Goal: Task Accomplishment & Management: Use online tool/utility

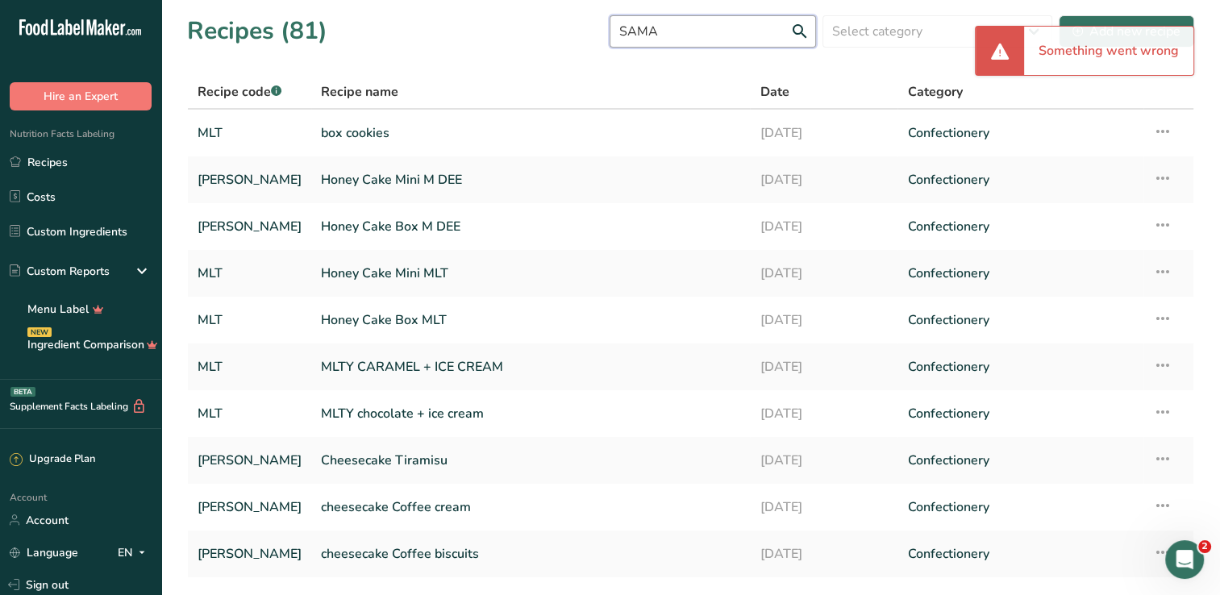
click at [716, 40] on input "SAMA" at bounding box center [713, 31] width 206 height 32
type input "S"
type input "sami"
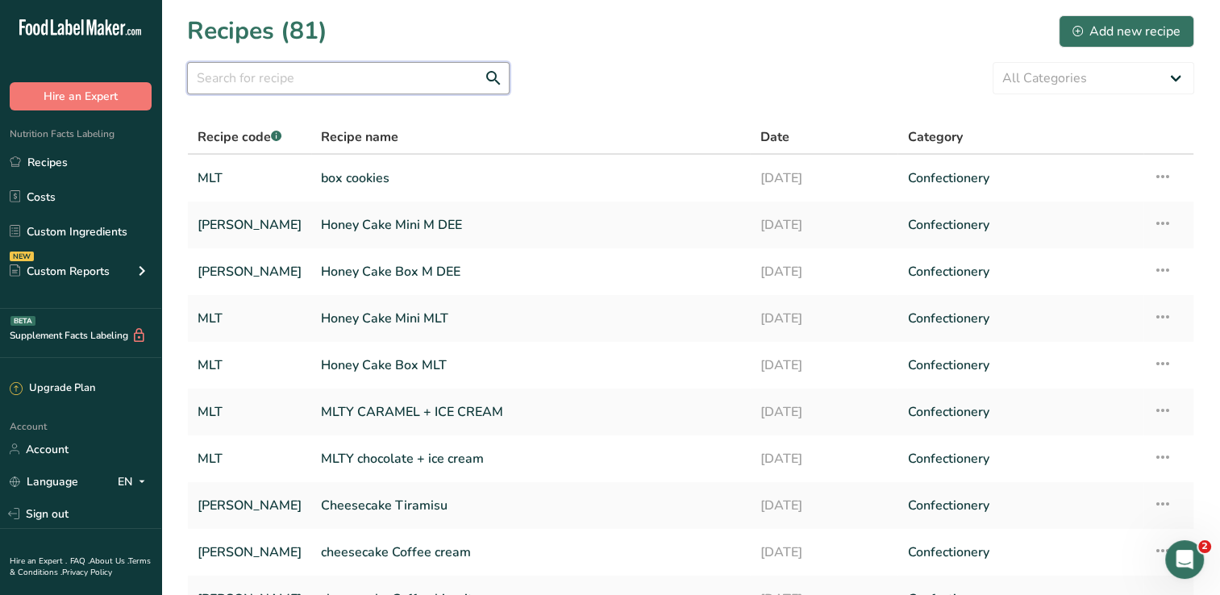
click at [427, 79] on input "text" at bounding box center [348, 78] width 322 height 32
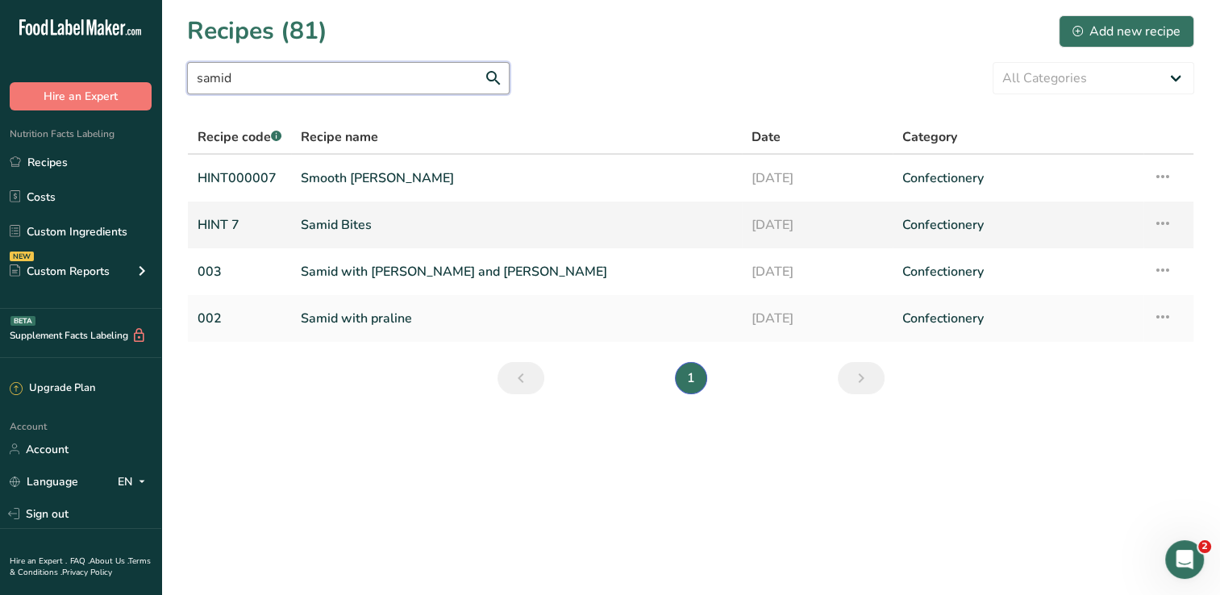
type input "samid"
click at [380, 231] on link "Samid Bites" at bounding box center [516, 225] width 431 height 34
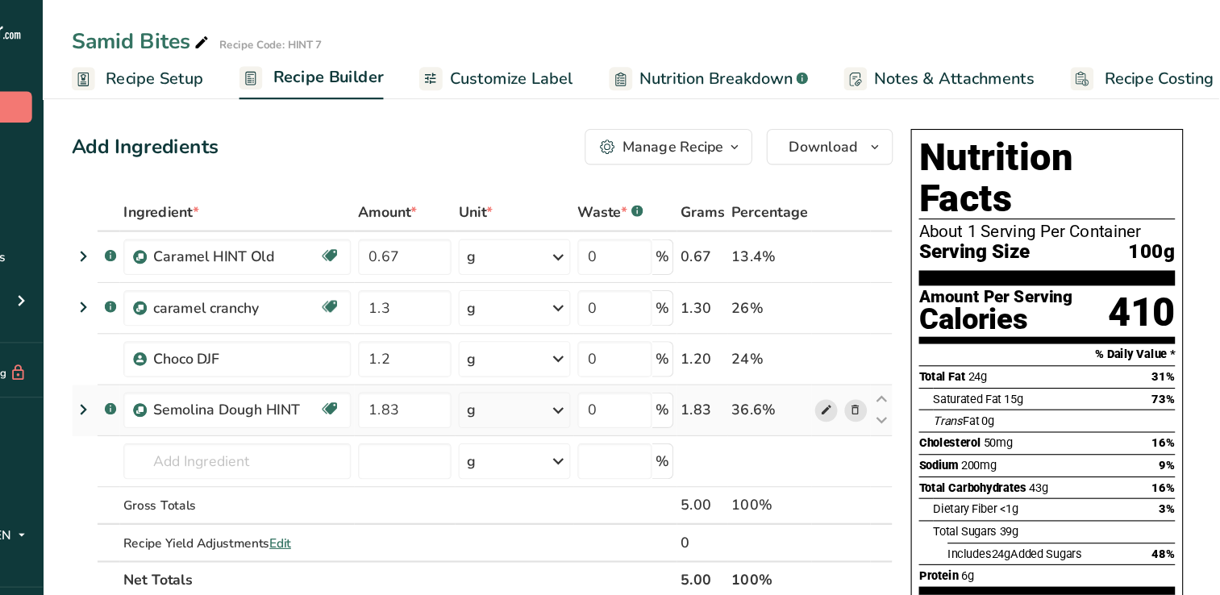
click at [868, 370] on icon at bounding box center [865, 369] width 11 height 17
click at [869, 365] on icon at bounding box center [865, 369] width 11 height 17
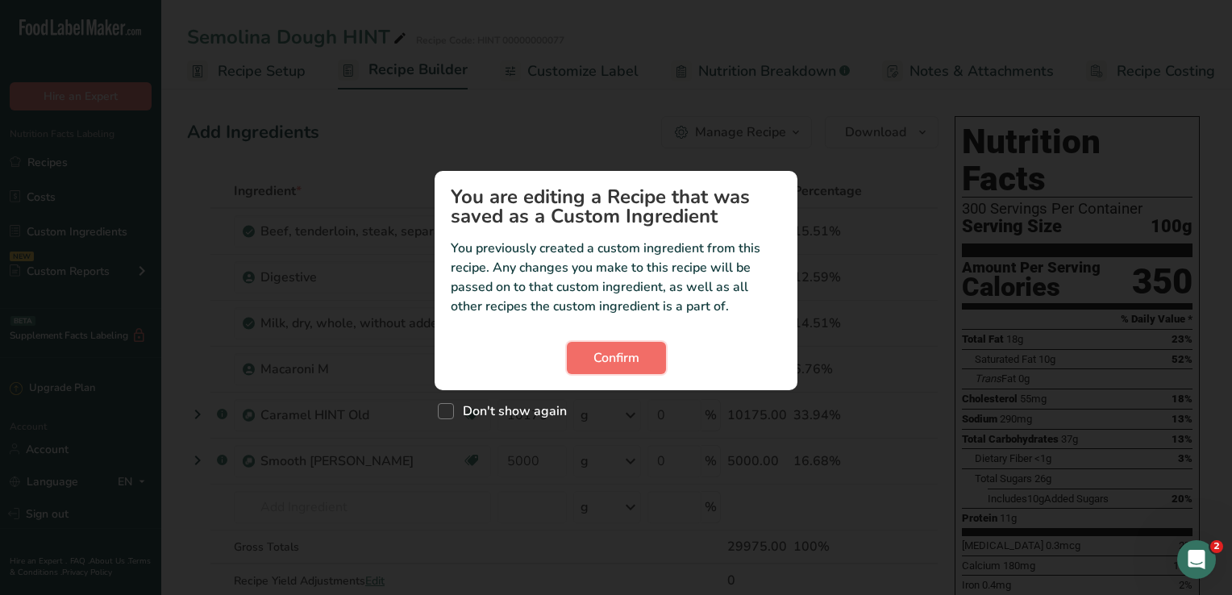
click at [596, 360] on span "Confirm" at bounding box center [616, 357] width 46 height 19
click at [606, 356] on span "Confirm" at bounding box center [616, 357] width 46 height 19
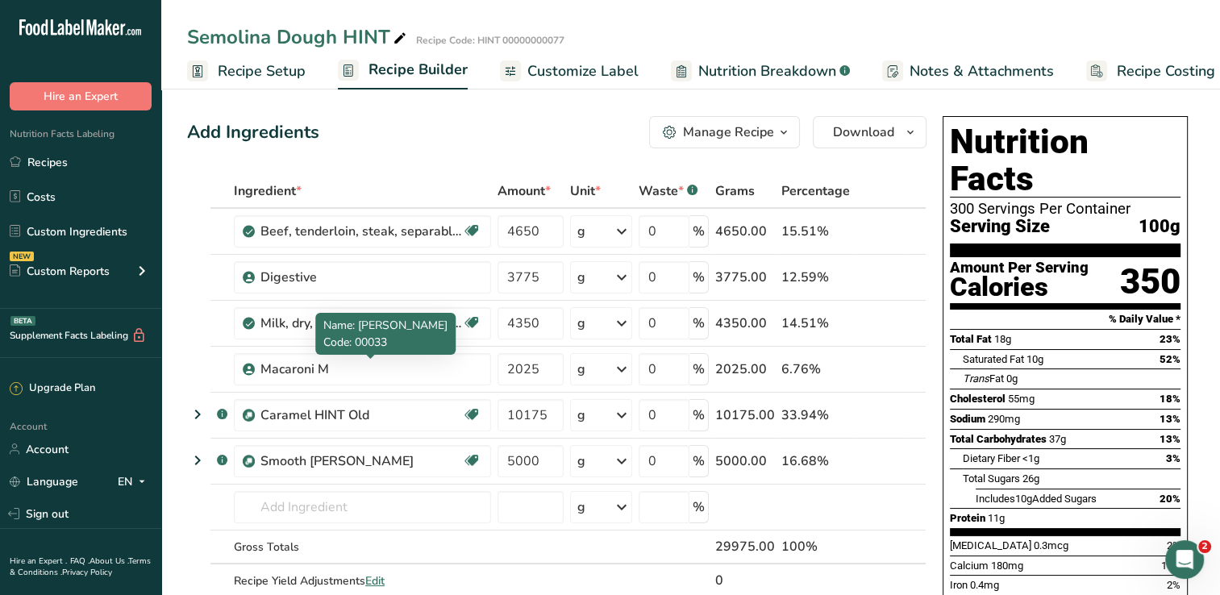
click at [347, 353] on div "Name: Macaroni M Code: 00033" at bounding box center [385, 334] width 140 height 42
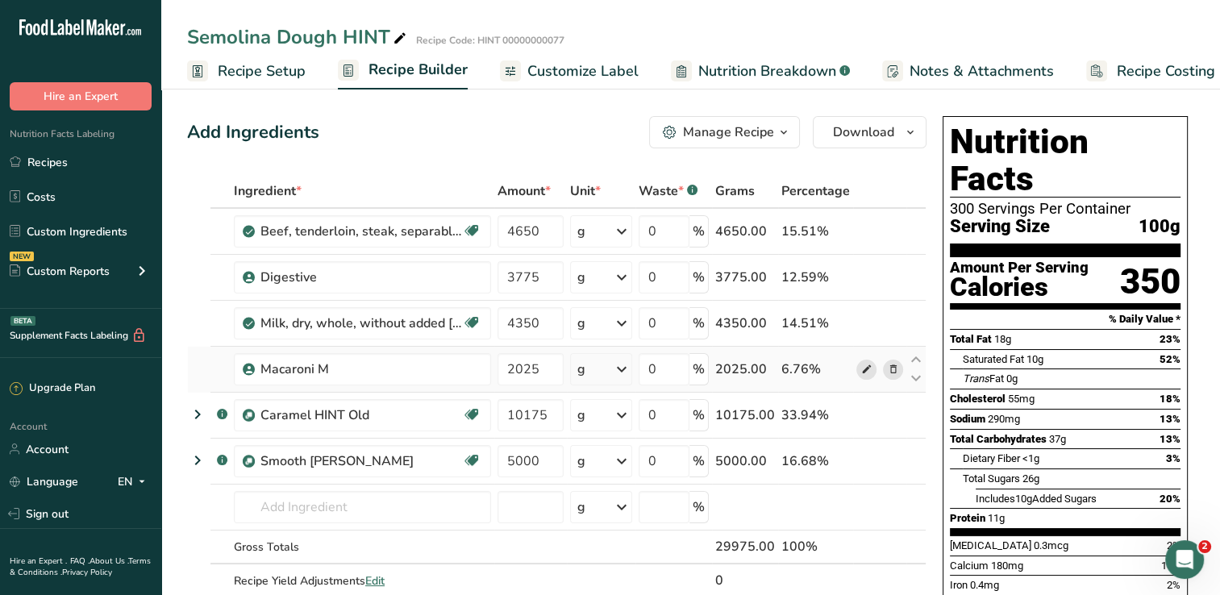
click at [865, 368] on icon at bounding box center [865, 369] width 11 height 17
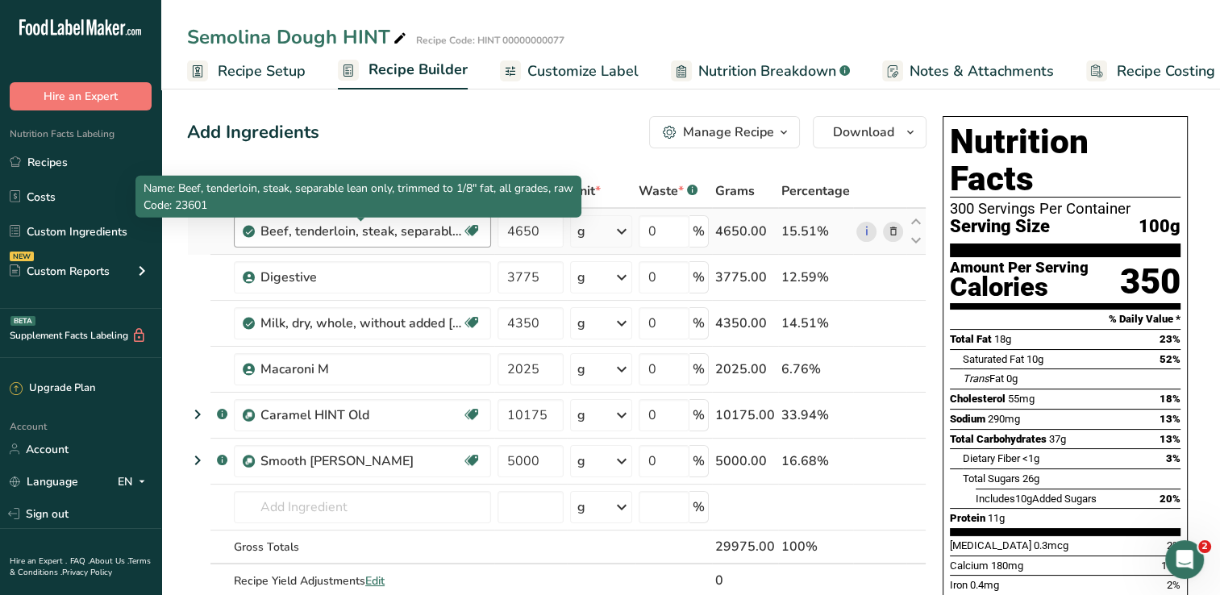
click at [330, 227] on div "Beef, tenderloin, steak, separable lean only, trimmed to 1/8" fat, all grades, …" at bounding box center [361, 231] width 202 height 19
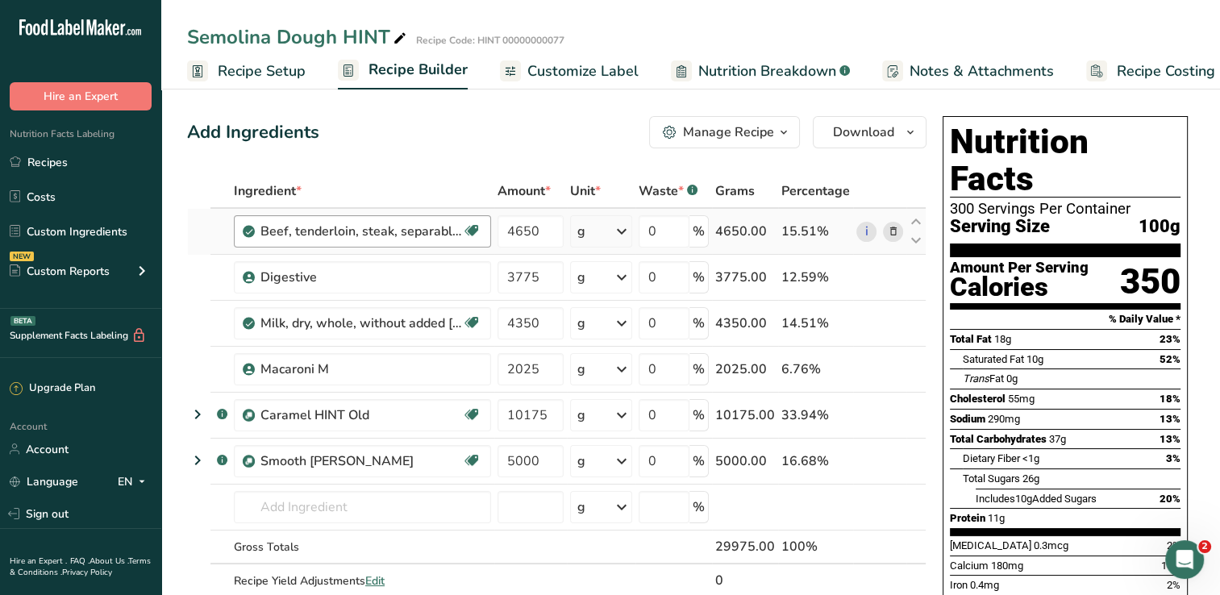
click at [402, 224] on div "Beef, tenderloin, steak, separable lean only, trimmed to 1/8" fat, all grades, …" at bounding box center [361, 231] width 202 height 19
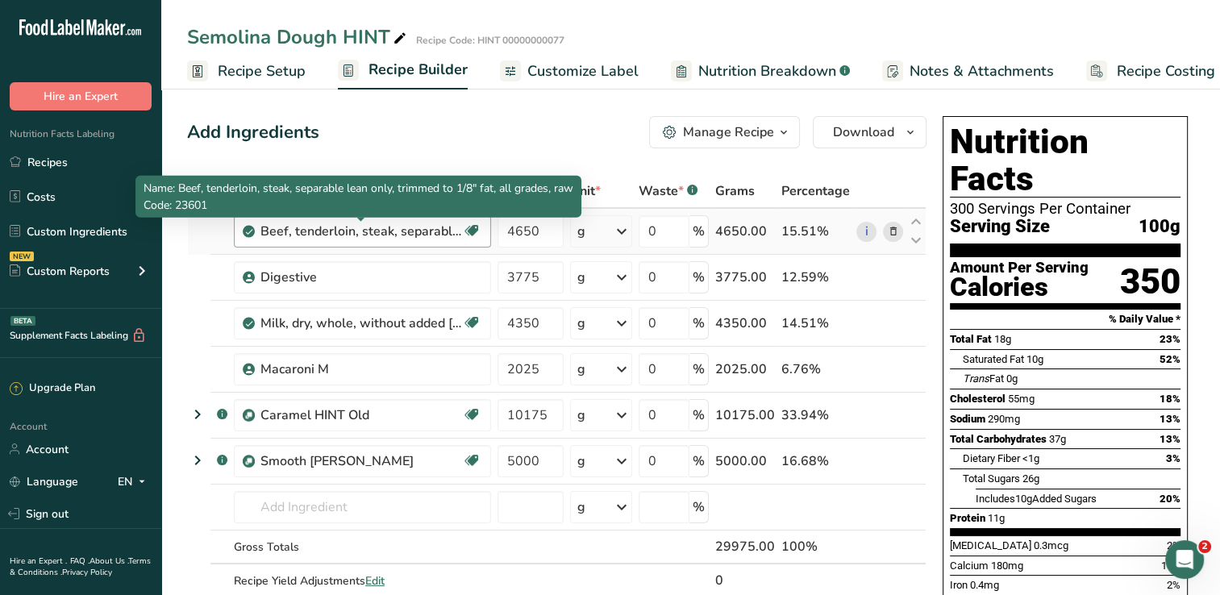
click at [402, 224] on div "Beef, tenderloin, steak, separable lean only, trimmed to 1/8" fat, all grades, …" at bounding box center [361, 231] width 202 height 19
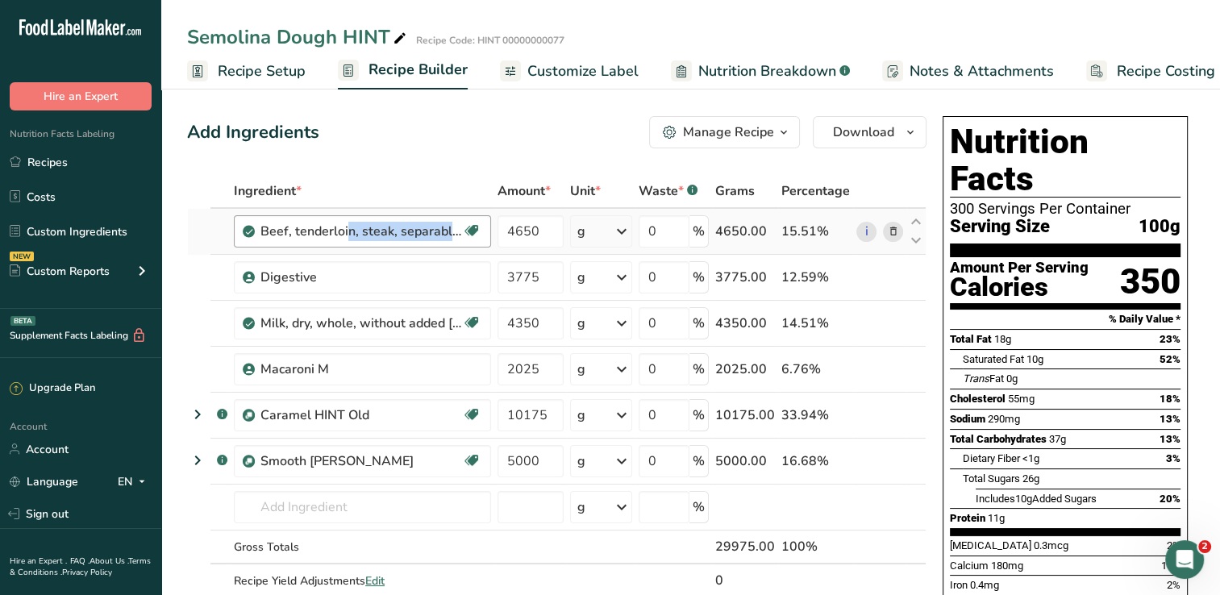
click at [402, 224] on div "Beef, tenderloin, steak, separable lean only, trimmed to 1/8" fat, all grades, …" at bounding box center [361, 231] width 202 height 19
click at [406, 263] on div "Digestive" at bounding box center [362, 277] width 257 height 32
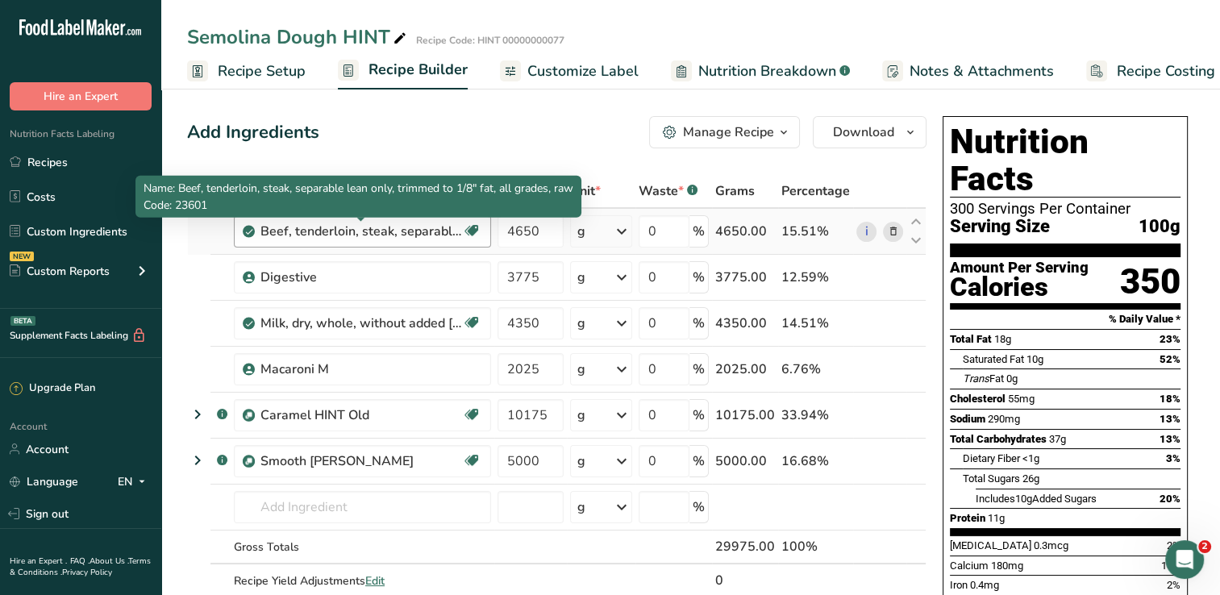
click at [432, 231] on div "Beef, tenderloin, steak, separable lean only, trimmed to 1/8" fat, all grades, …" at bounding box center [361, 231] width 202 height 19
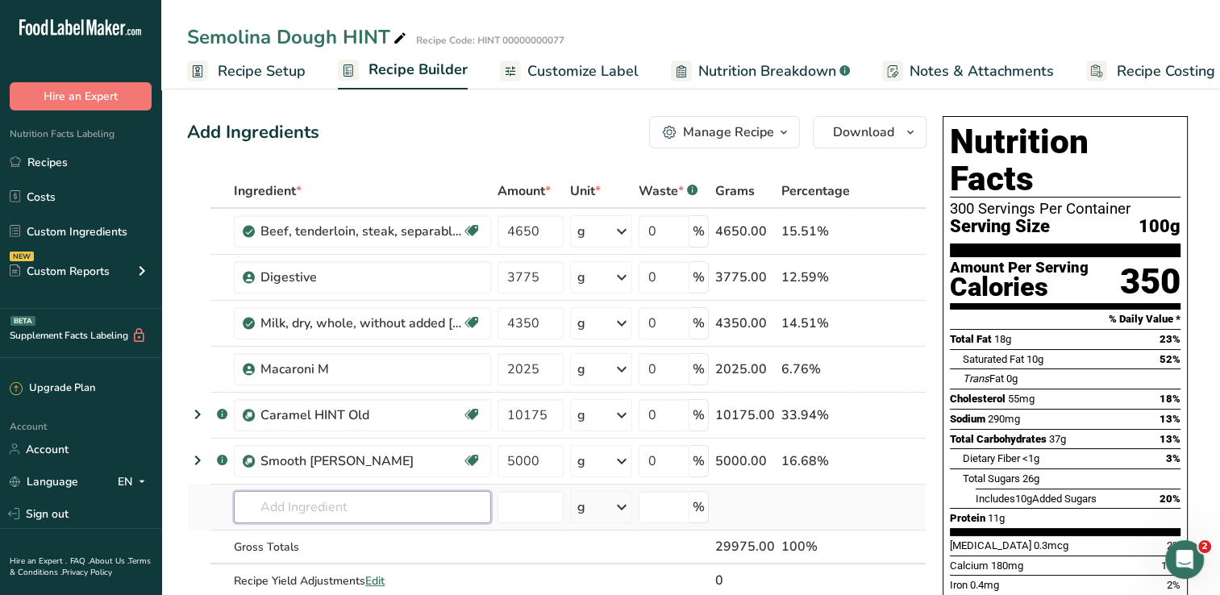
click at [397, 506] on input "text" at bounding box center [362, 507] width 257 height 32
type input "ة"
type input "س"
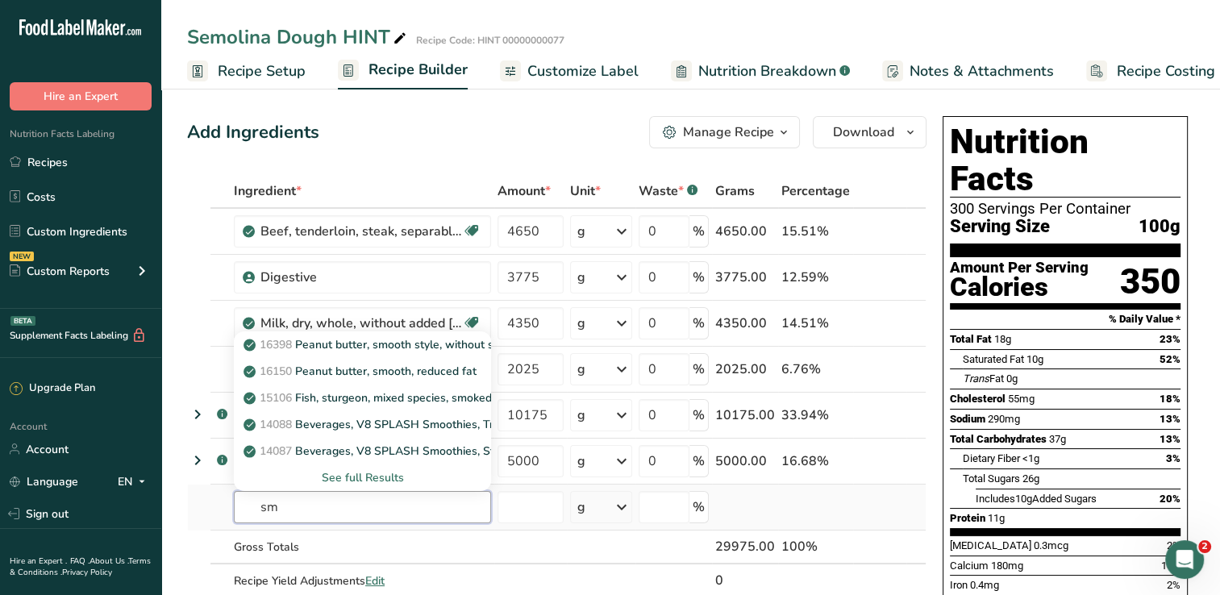
type input "s"
type input "semolina"
click at [417, 345] on div "20466 Semolina, unenriched" at bounding box center [350, 344] width 206 height 17
type input "Semolina, unenriched"
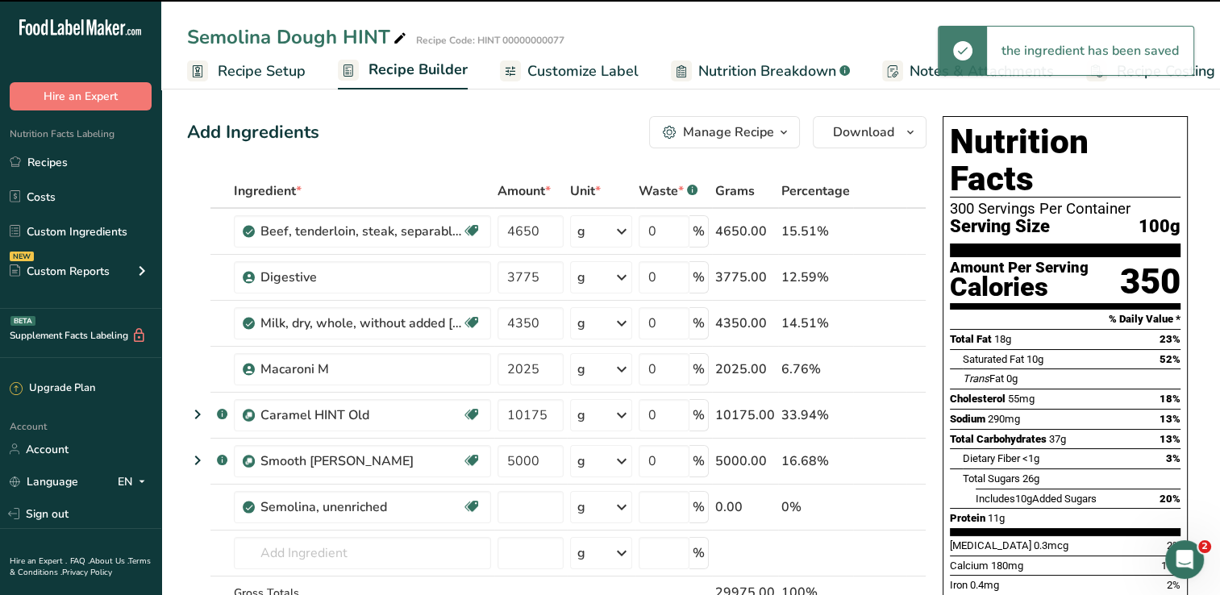
type input "0"
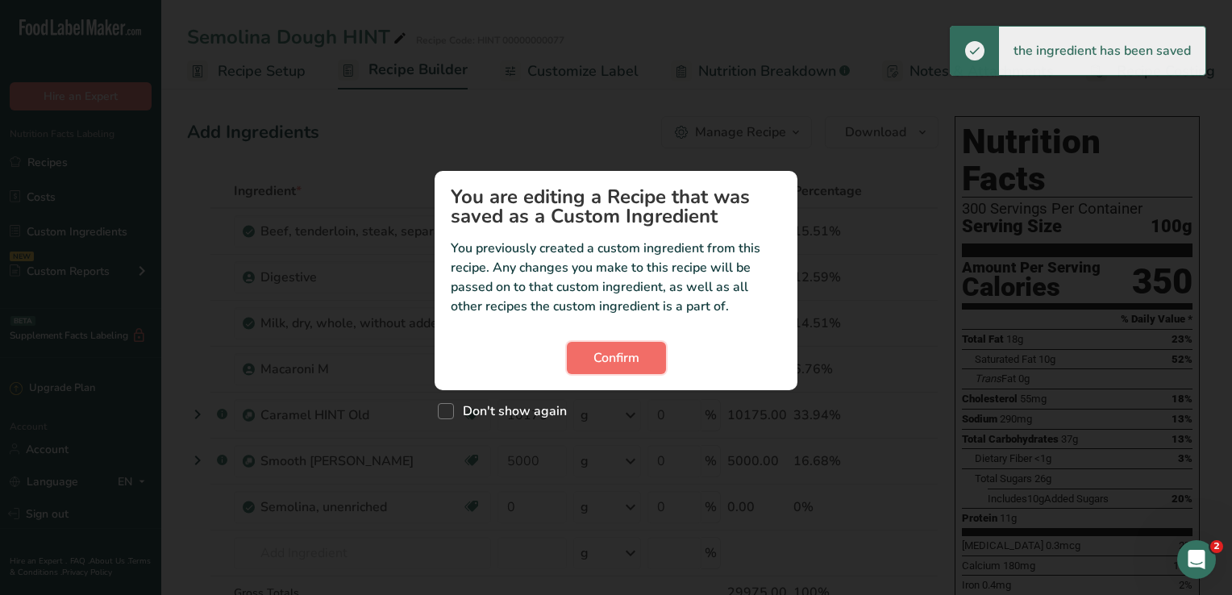
click at [632, 344] on button "Confirm" at bounding box center [616, 358] width 99 height 32
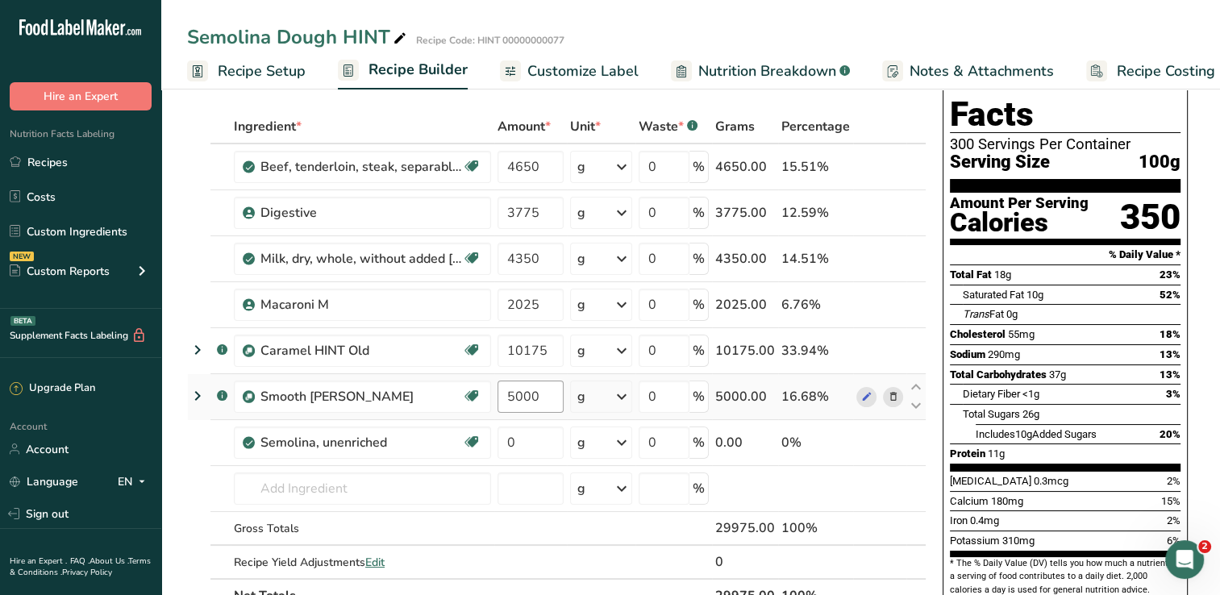
scroll to position [64, 0]
click at [889, 443] on icon at bounding box center [892, 443] width 11 height 17
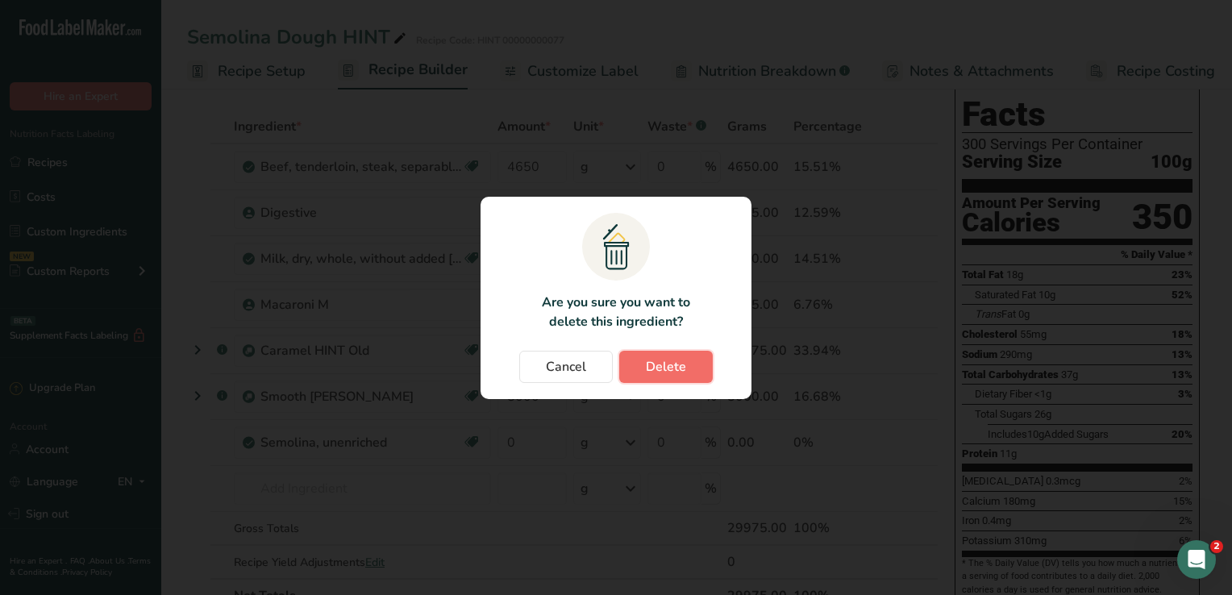
click at [691, 364] on button "Delete" at bounding box center [666, 367] width 94 height 32
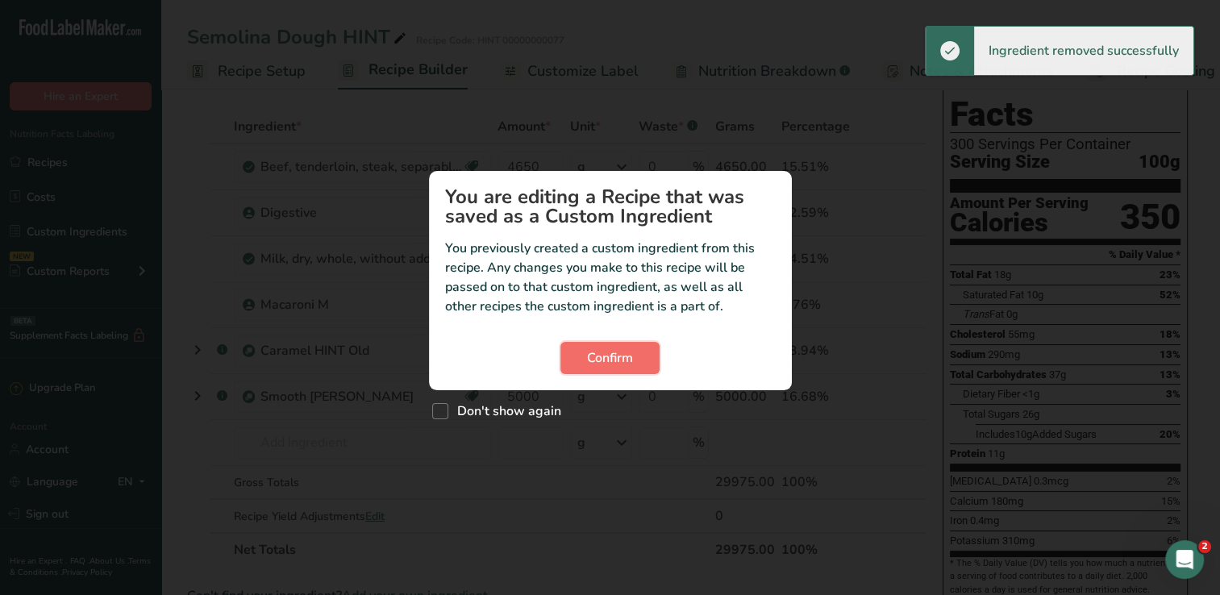
click at [619, 360] on span "Confirm" at bounding box center [610, 357] width 46 height 19
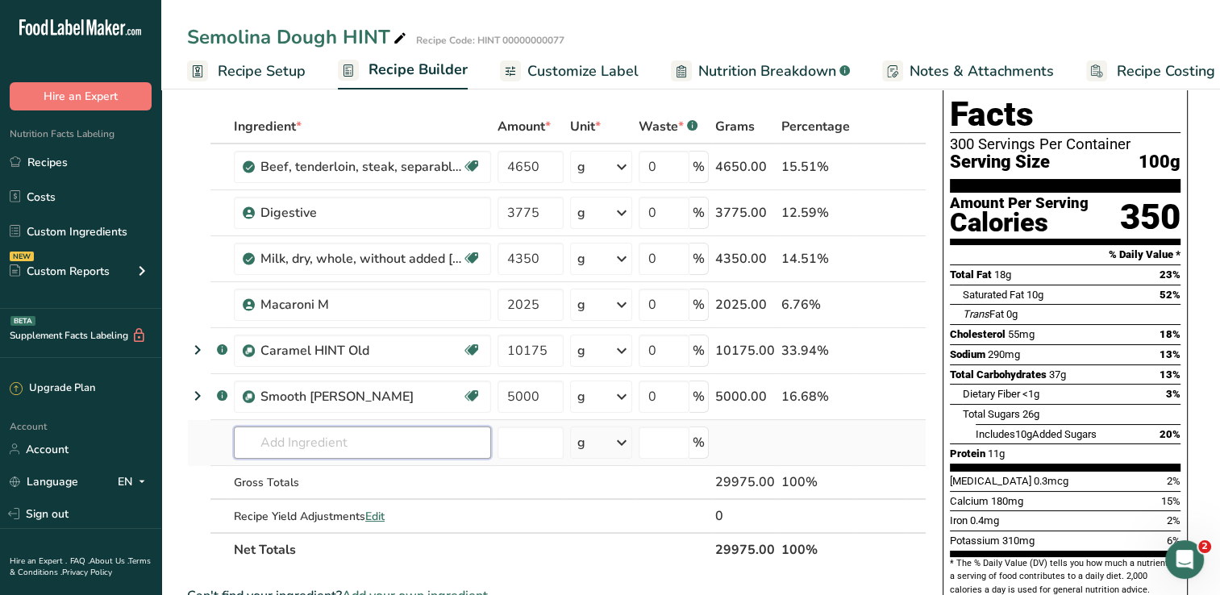
click at [304, 437] on input "text" at bounding box center [362, 443] width 257 height 32
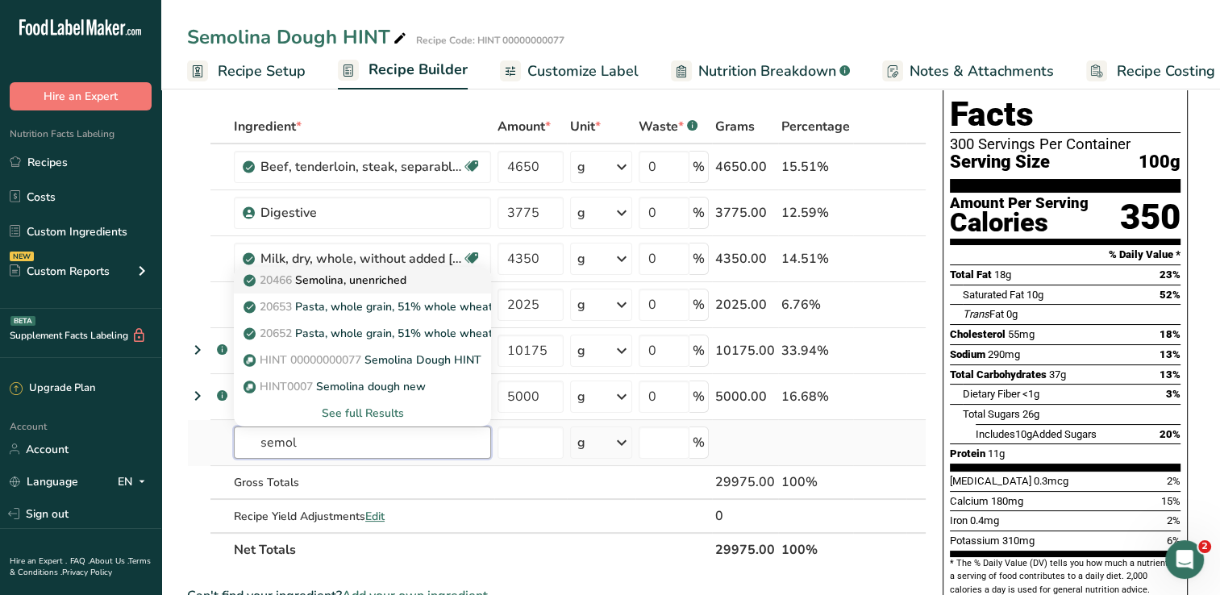
type input "semol"
click at [396, 285] on p "20466 Semolina, unenriched" at bounding box center [327, 280] width 160 height 17
type input "Semolina, unenriched"
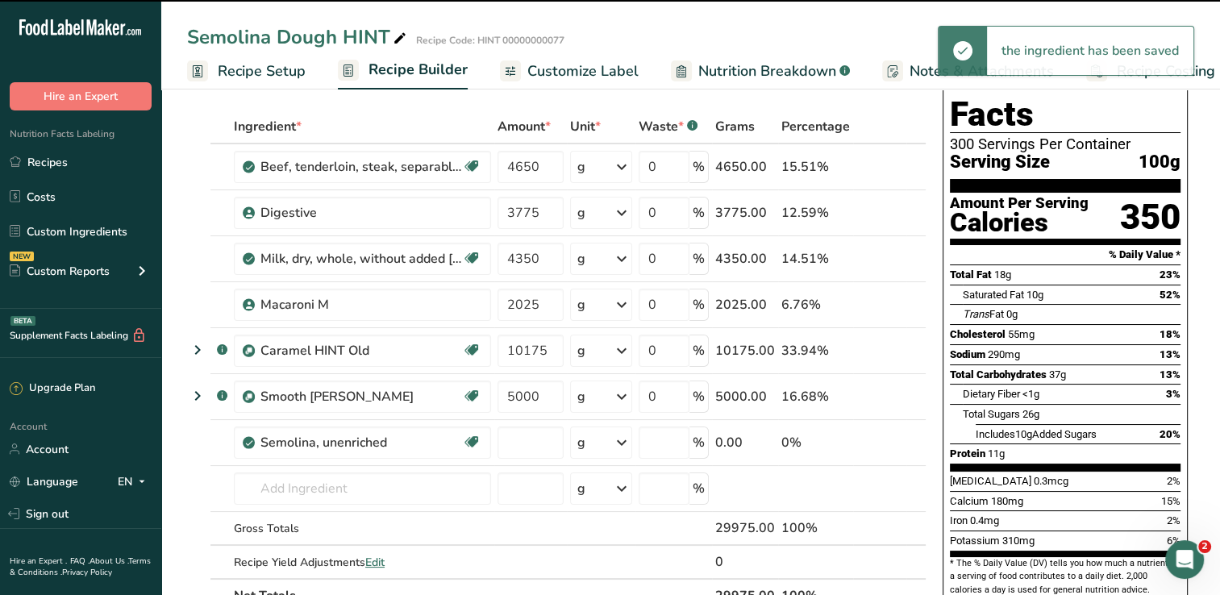
type input "0"
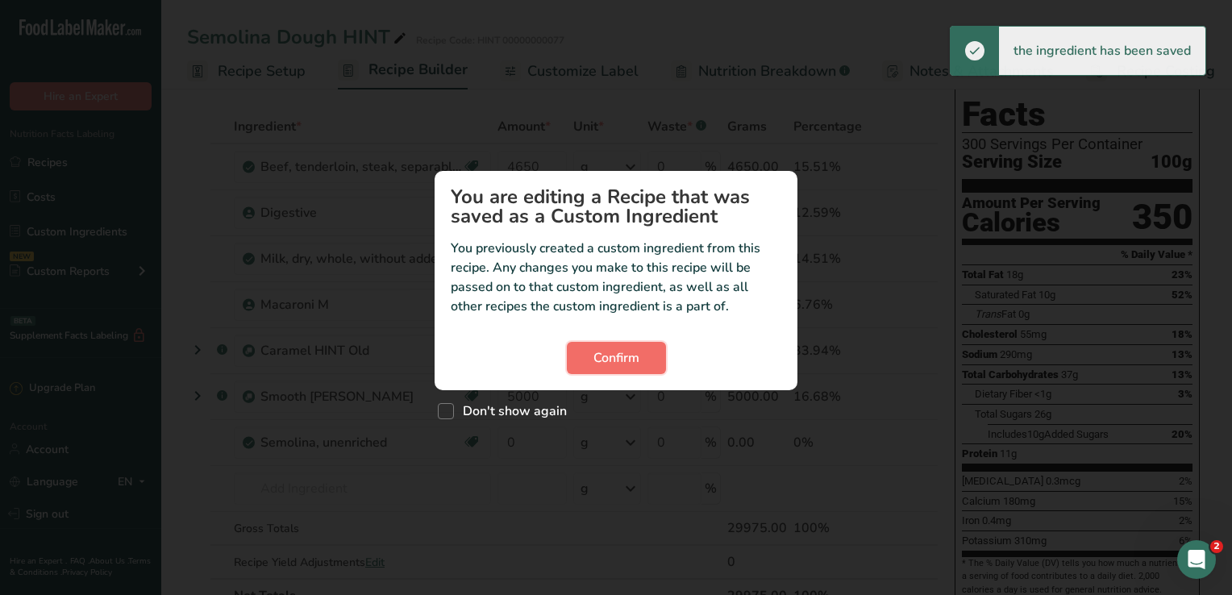
click at [624, 368] on button "Confirm" at bounding box center [616, 358] width 99 height 32
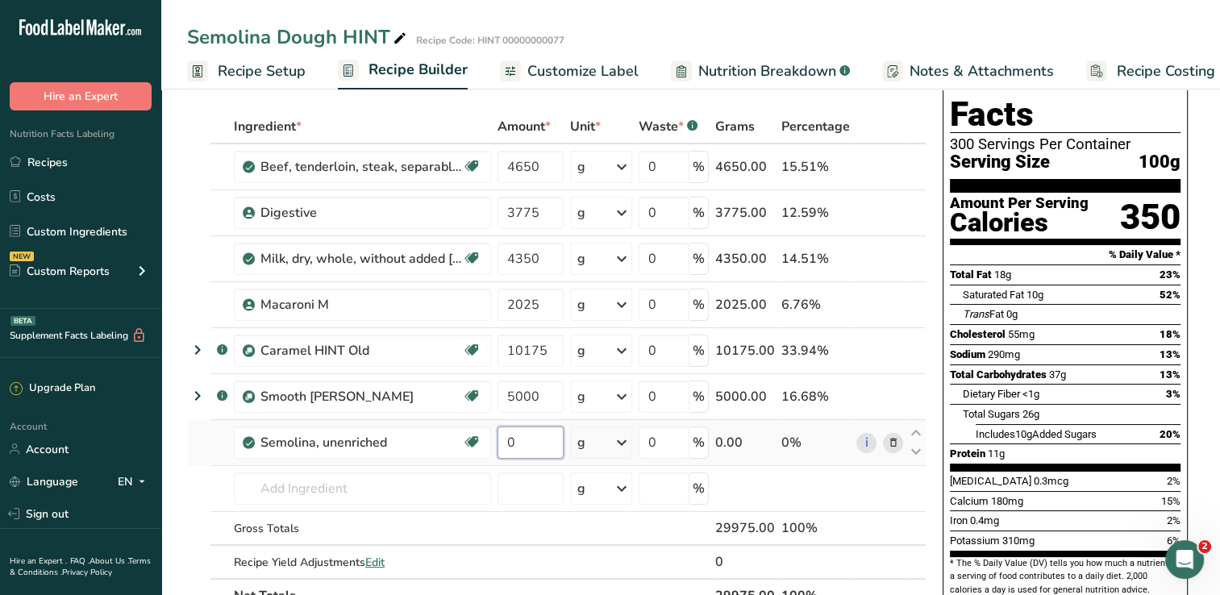
click at [518, 452] on input "0" at bounding box center [530, 443] width 66 height 32
type input "4650"
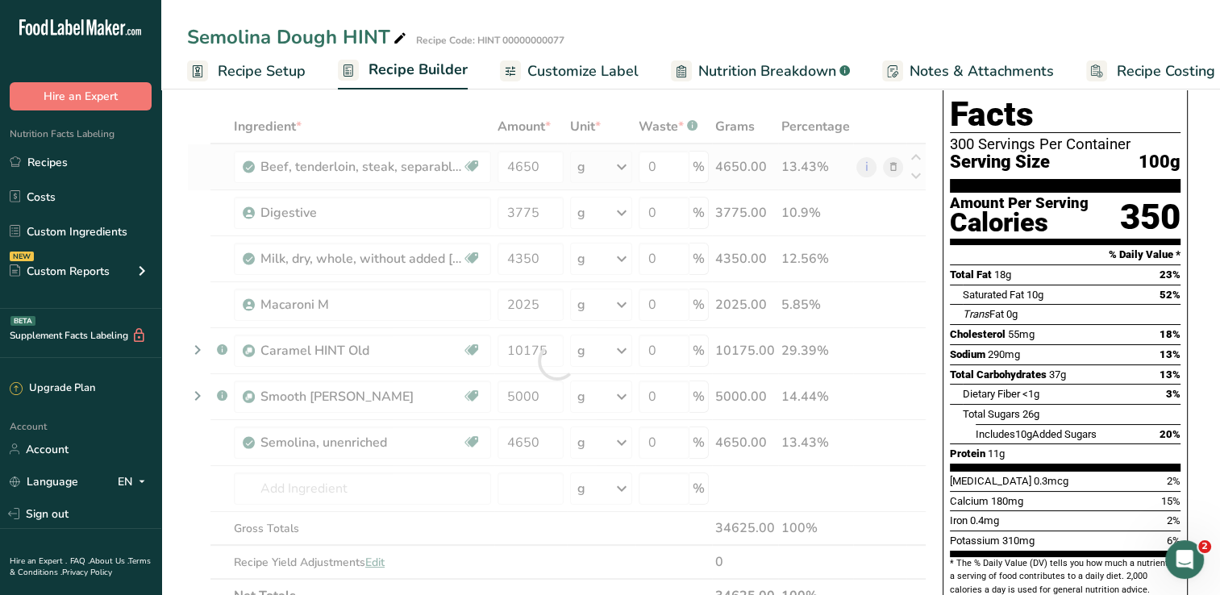
click at [900, 167] on div "Ingredient * Amount * Unit * Waste * .a-a{fill:#347362;}.b-a{fill:#fff;} Grams …" at bounding box center [556, 361] width 739 height 503
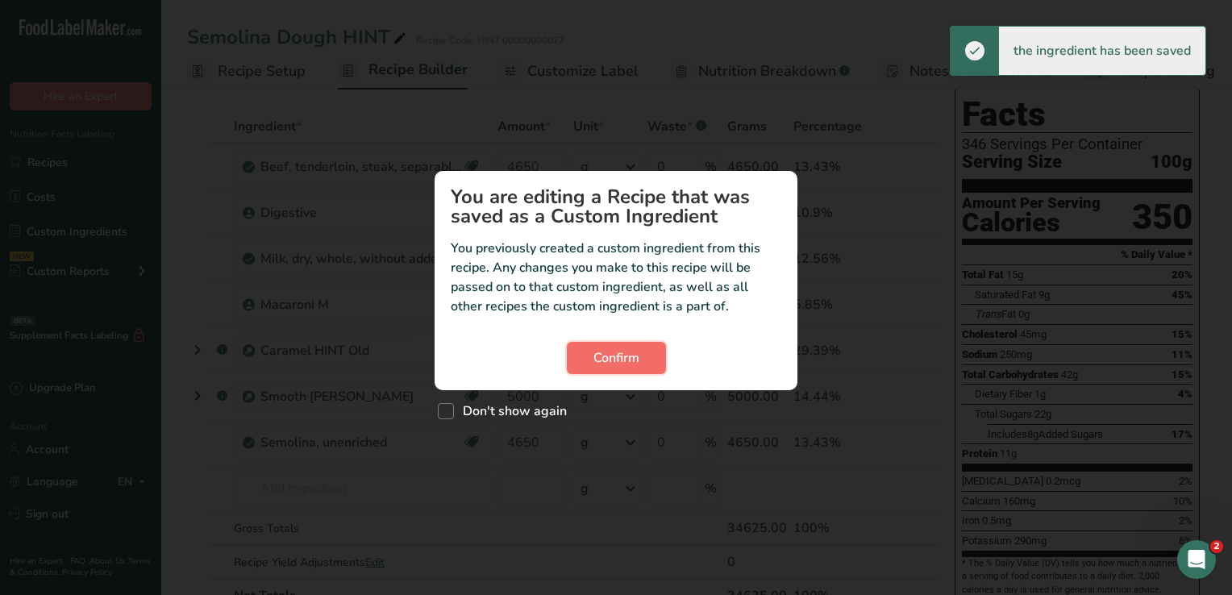
click at [630, 349] on span "Confirm" at bounding box center [616, 357] width 46 height 19
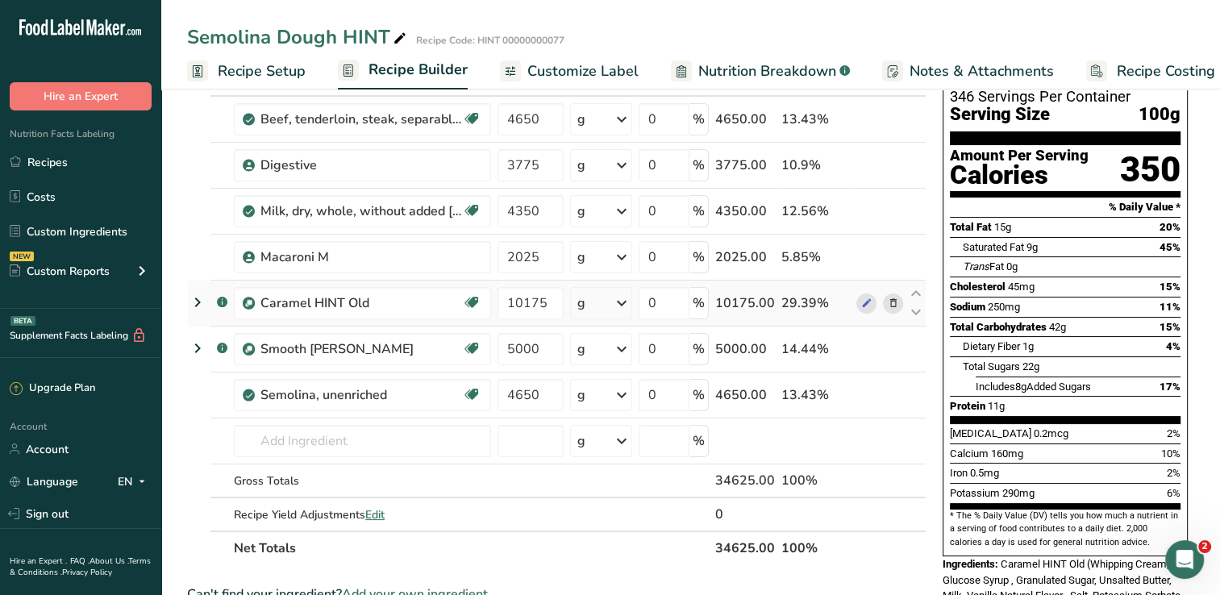
scroll to position [0, 0]
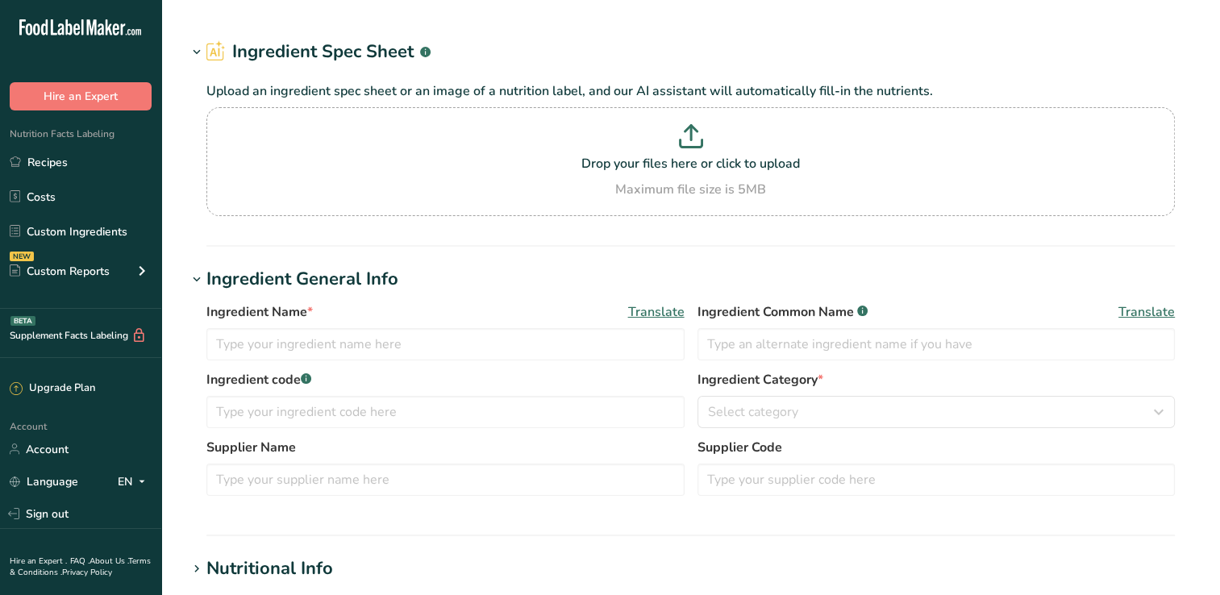
type input "Macaroni M"
type input "Macaroni"
type input "00033"
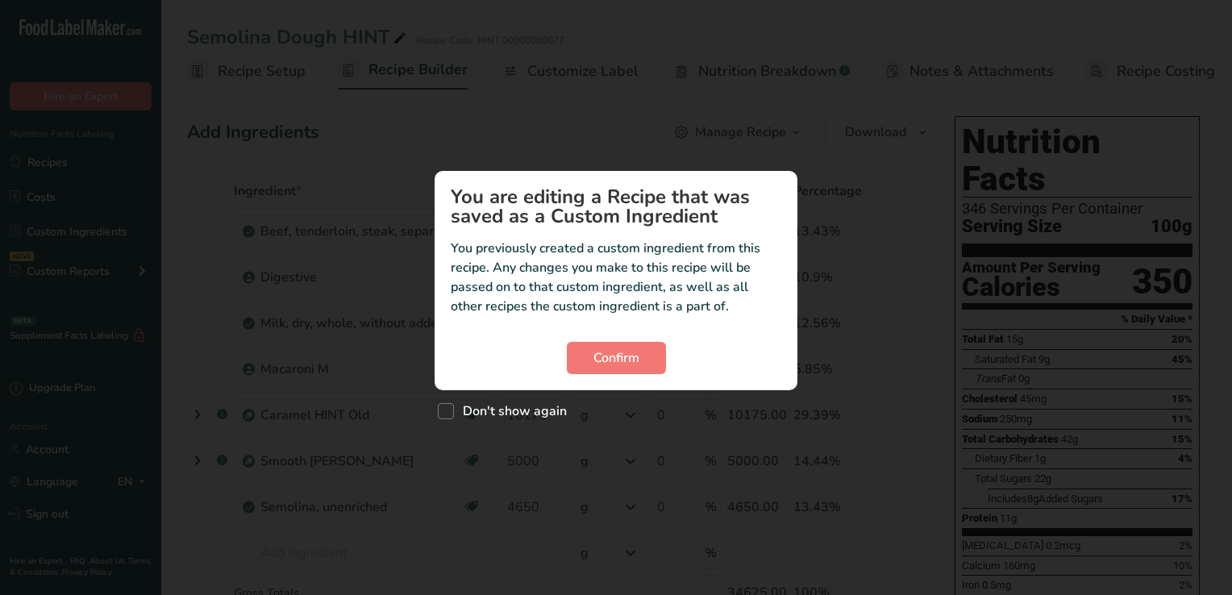
click at [597, 349] on span "Confirm" at bounding box center [616, 357] width 46 height 19
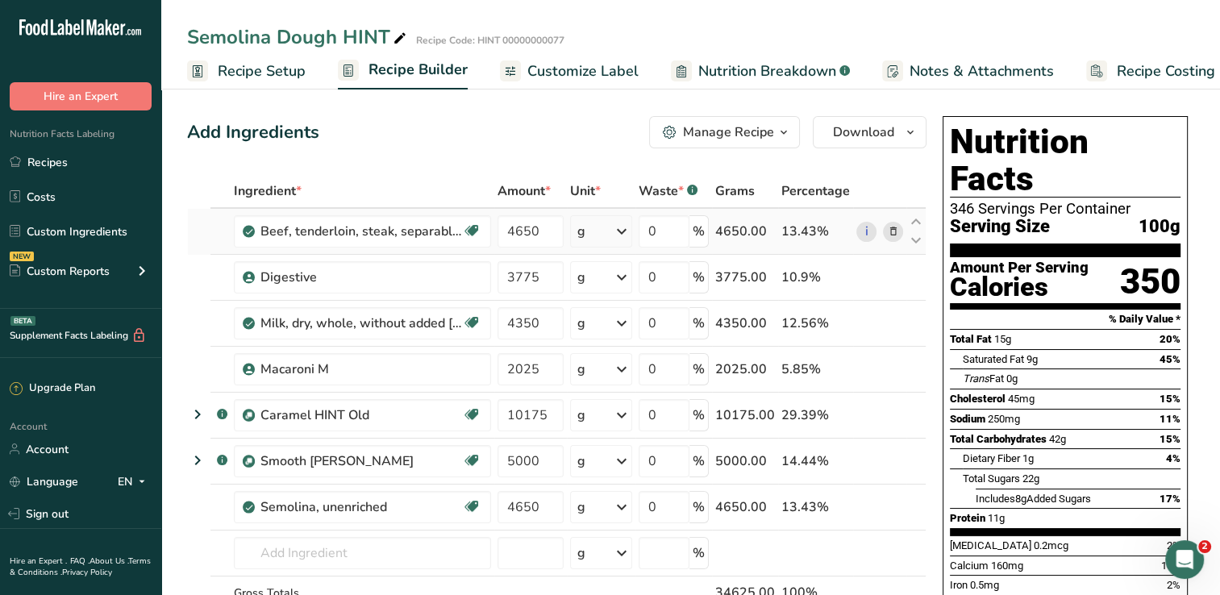
click at [893, 233] on icon at bounding box center [892, 231] width 11 height 17
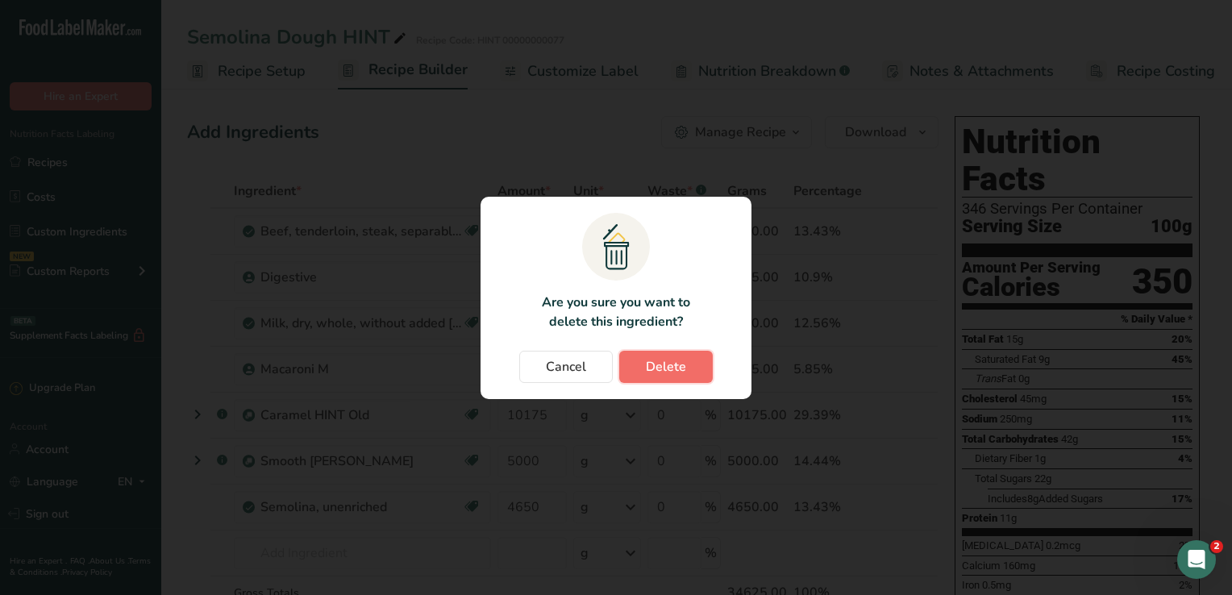
click at [651, 360] on span "Delete" at bounding box center [666, 366] width 40 height 19
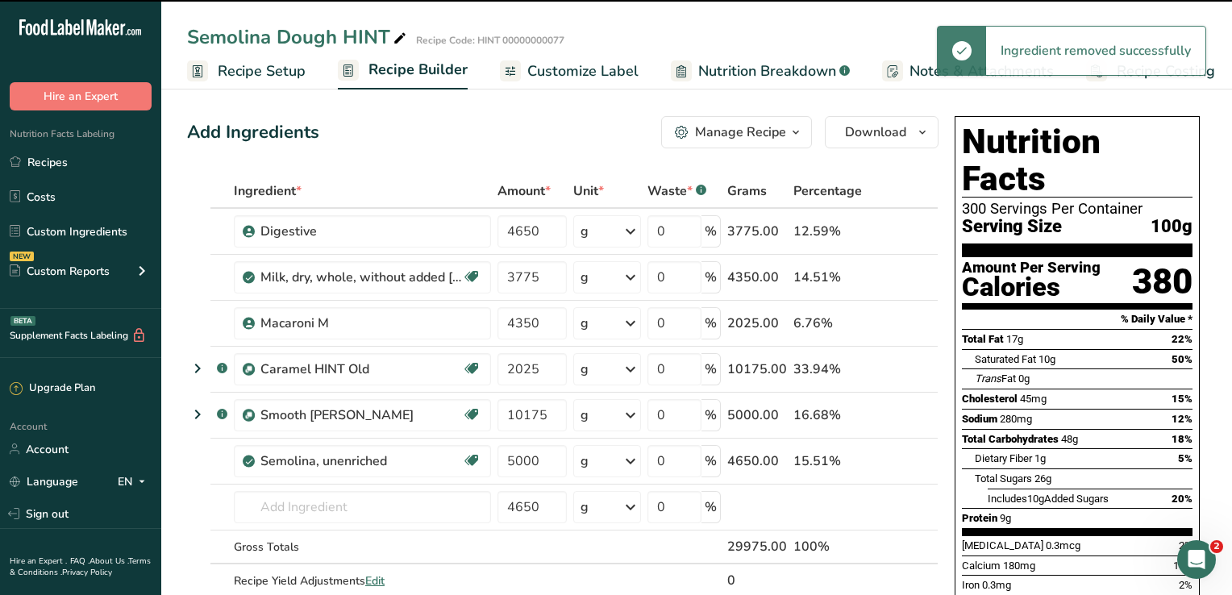
type input "3775"
type input "4350"
type input "2025"
type input "10175"
type input "5000"
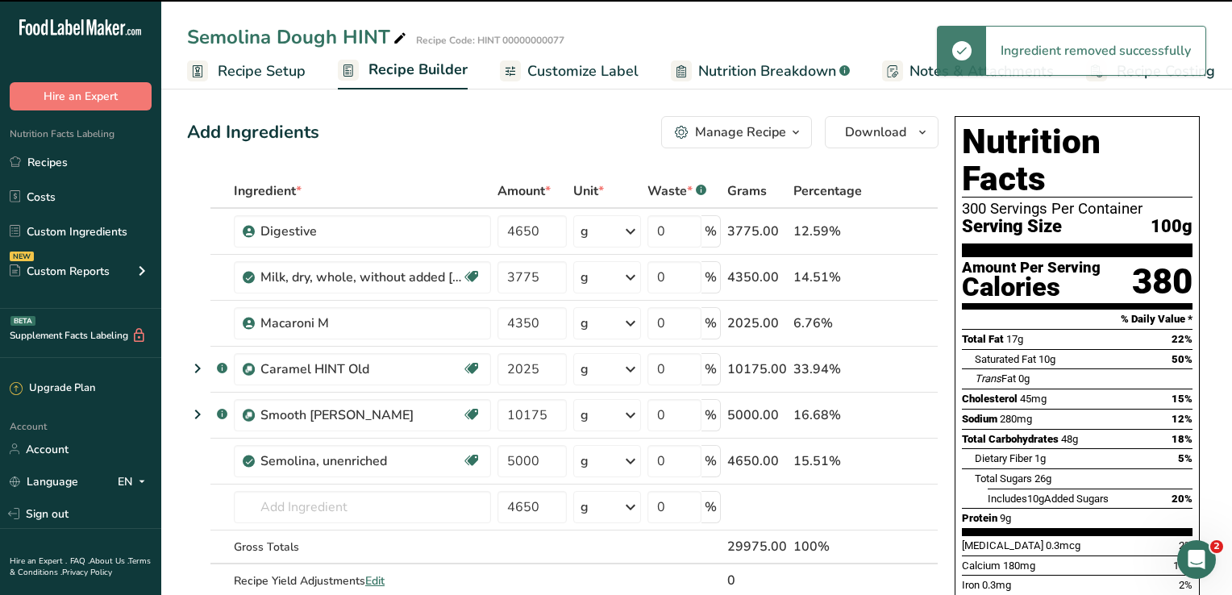
type input "4650"
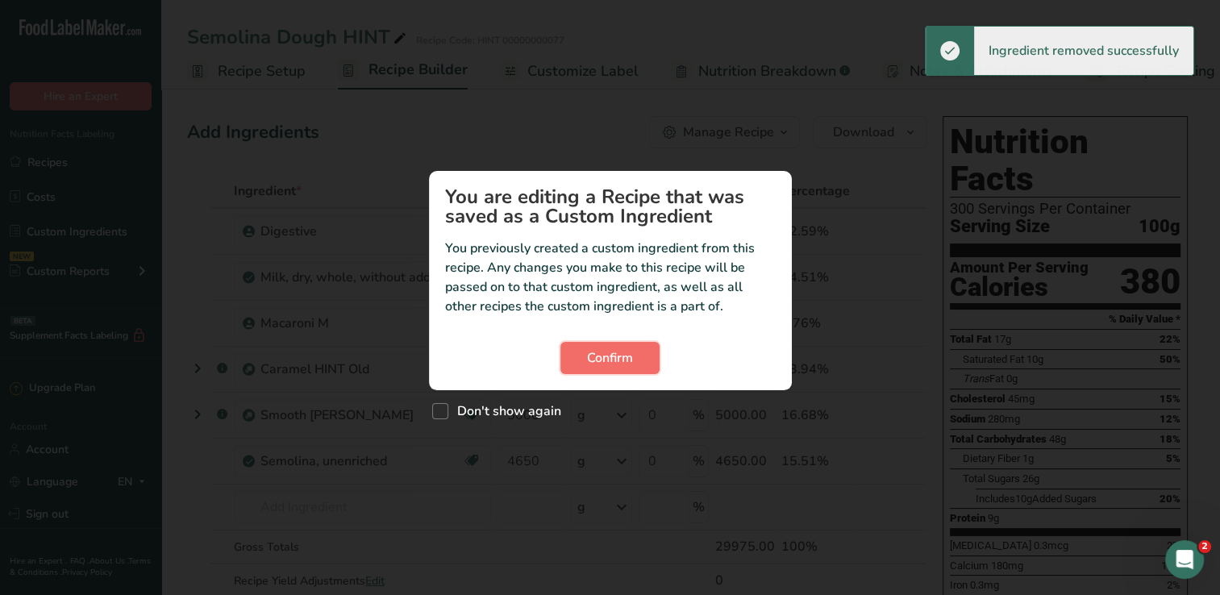
click at [631, 359] on span "Confirm" at bounding box center [610, 357] width 46 height 19
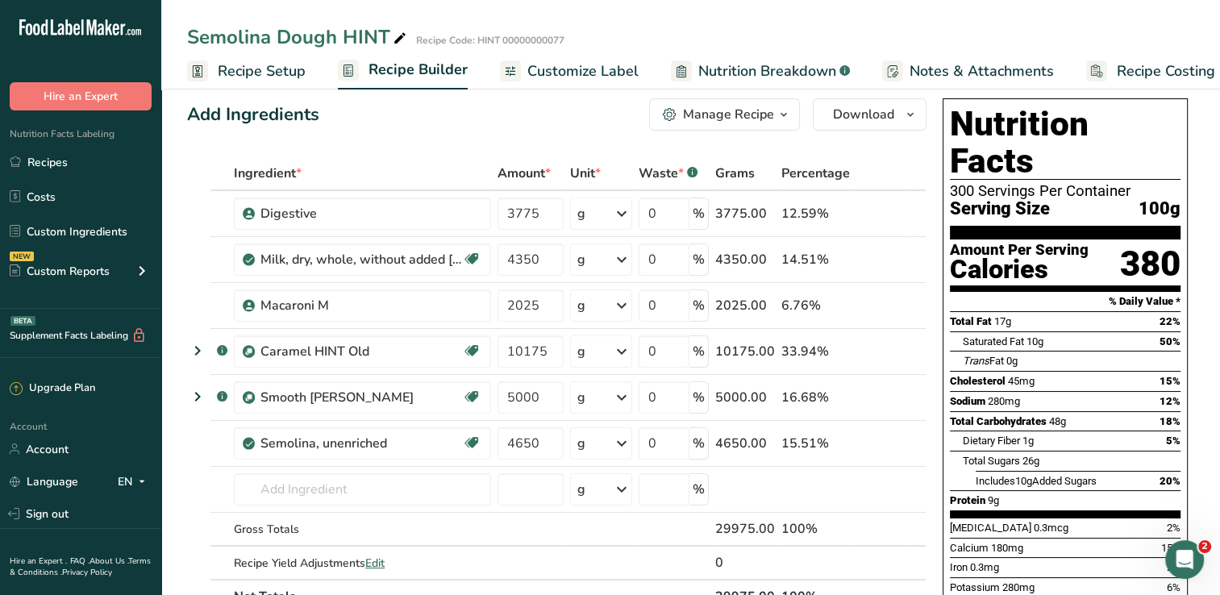
scroll to position [19, 0]
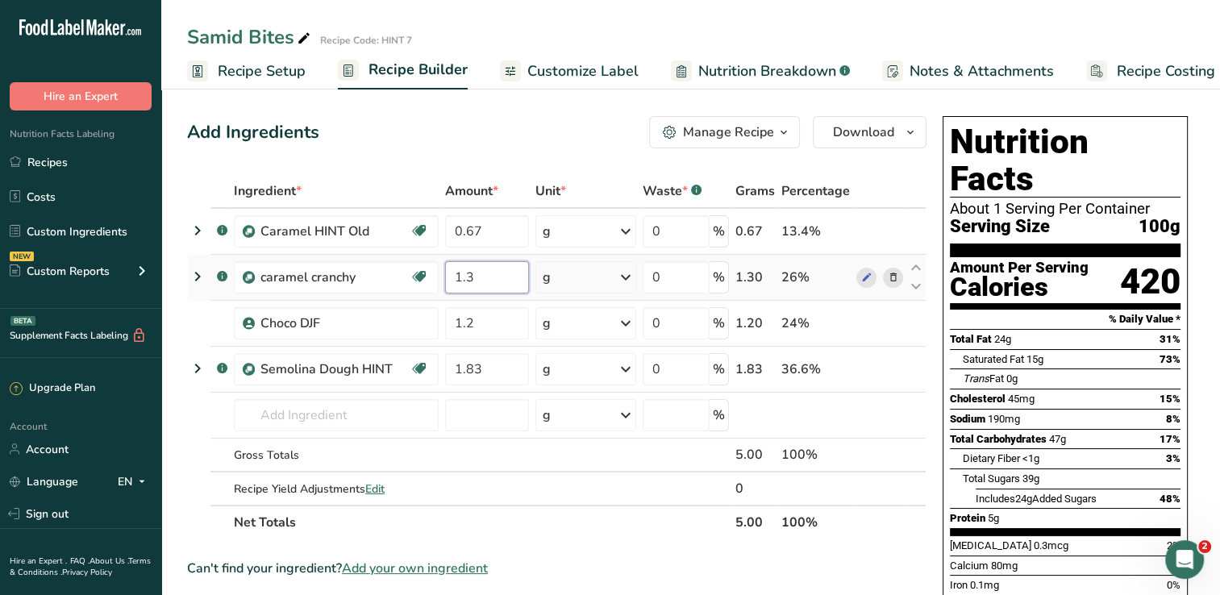
click at [477, 284] on input "1.3" at bounding box center [487, 277] width 85 height 32
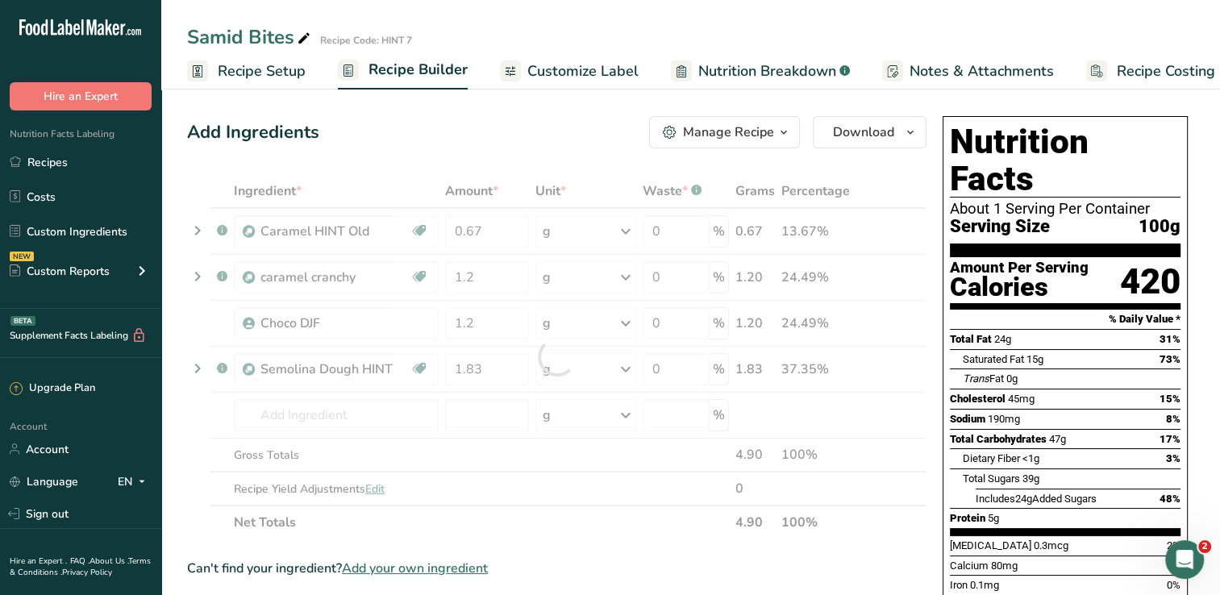
click at [503, 144] on div "Add Ingredients Manage Recipe Delete Recipe Duplicate Recipe Scale Recipe Save …" at bounding box center [556, 132] width 739 height 32
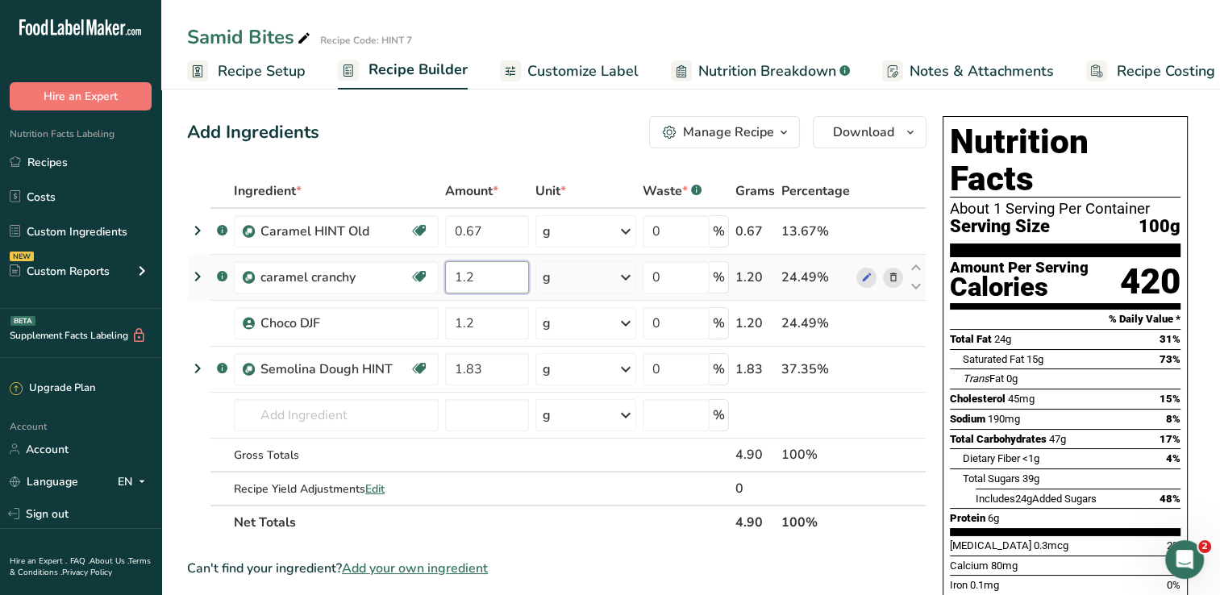
click at [471, 276] on input "1.2" at bounding box center [487, 277] width 85 height 32
type input "1"
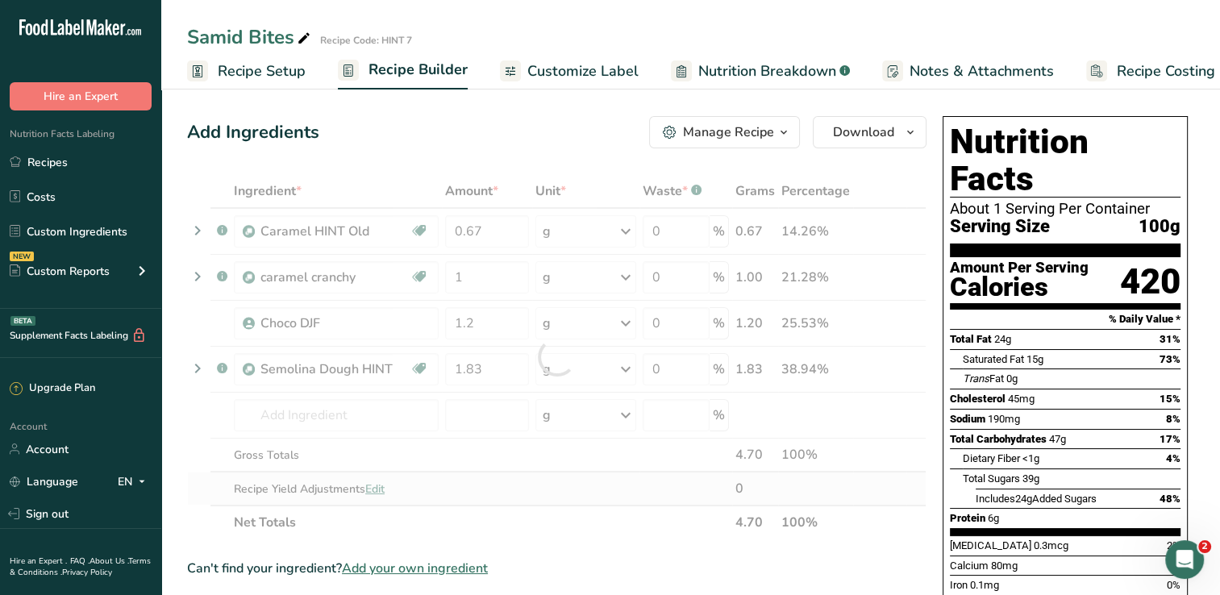
click at [547, 482] on div "Ingredient * Amount * Unit * Waste * .a-a{fill:#347362;}.b-a{fill:#fff;} Grams …" at bounding box center [556, 356] width 739 height 365
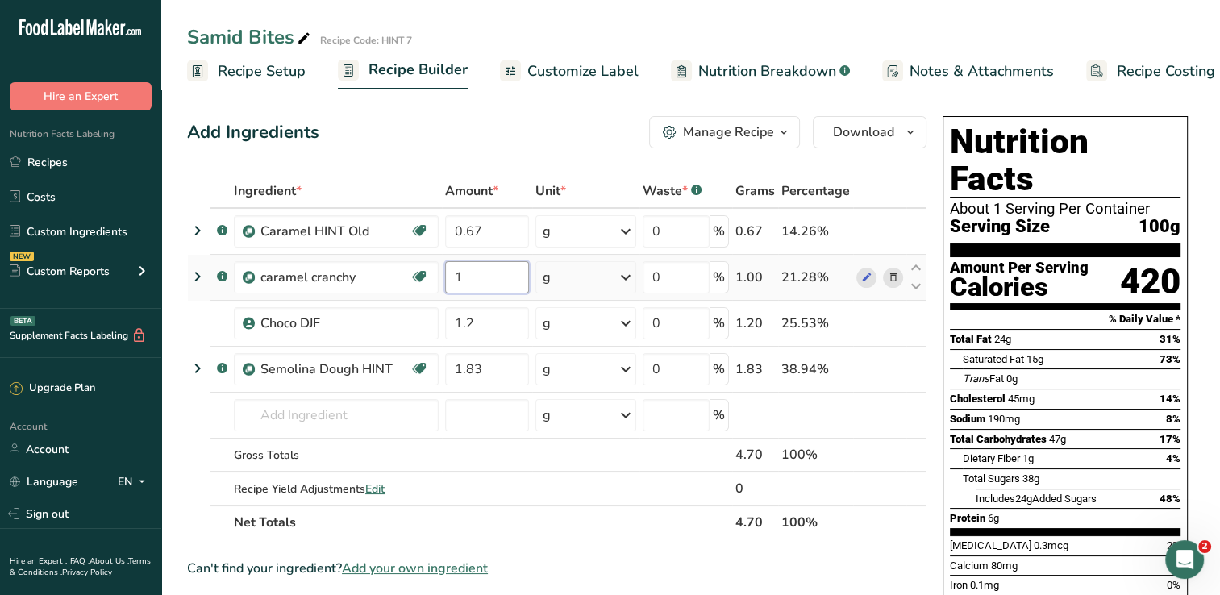
click at [487, 284] on input "1" at bounding box center [487, 277] width 85 height 32
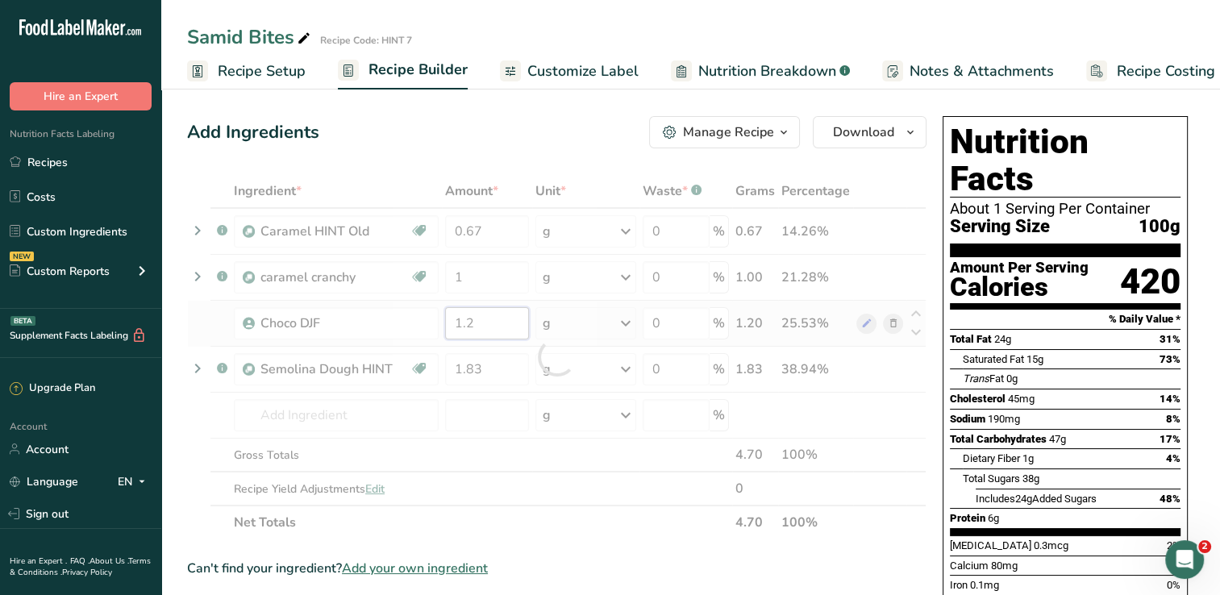
click at [481, 329] on div "Ingredient * Amount * Unit * Waste * .a-a{fill:#347362;}.b-a{fill:#fff;} Grams …" at bounding box center [556, 356] width 739 height 365
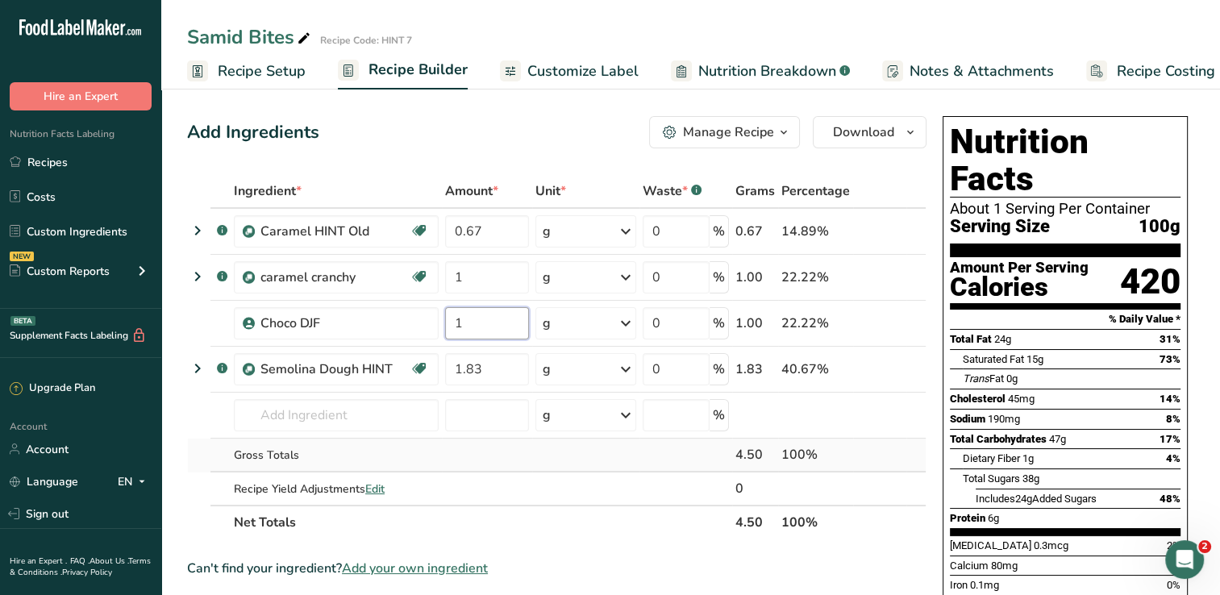
type input "1"
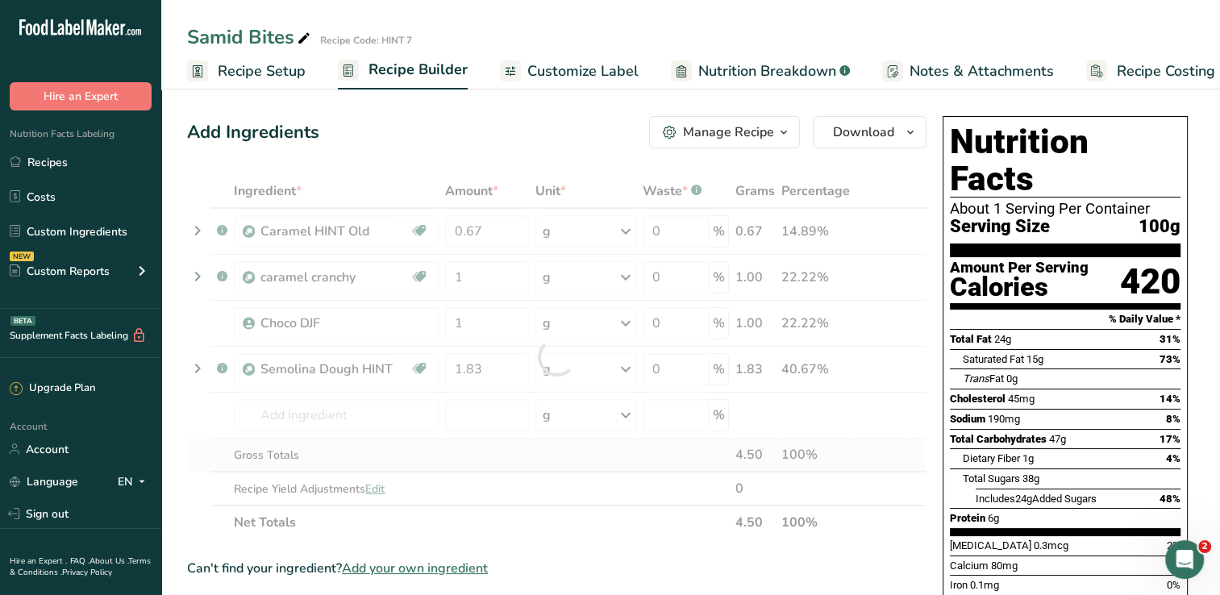
click at [497, 450] on div "Ingredient * Amount * Unit * Waste * .a-a{fill:#347362;}.b-a{fill:#fff;} Grams …" at bounding box center [556, 356] width 739 height 365
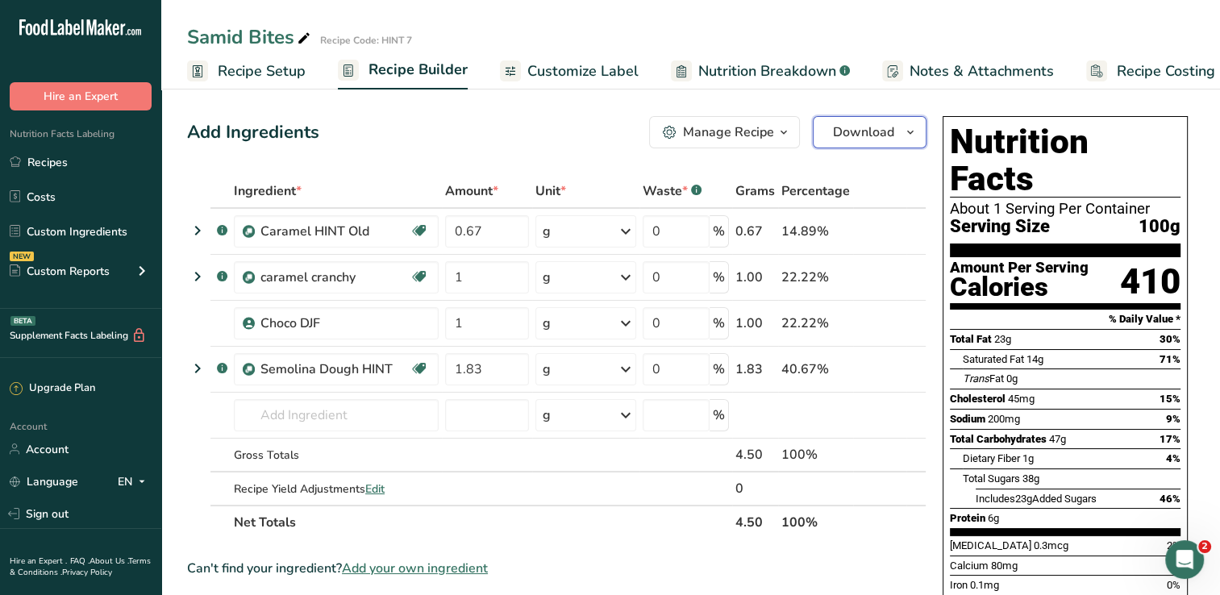
click at [853, 134] on span "Download" at bounding box center [863, 132] width 61 height 19
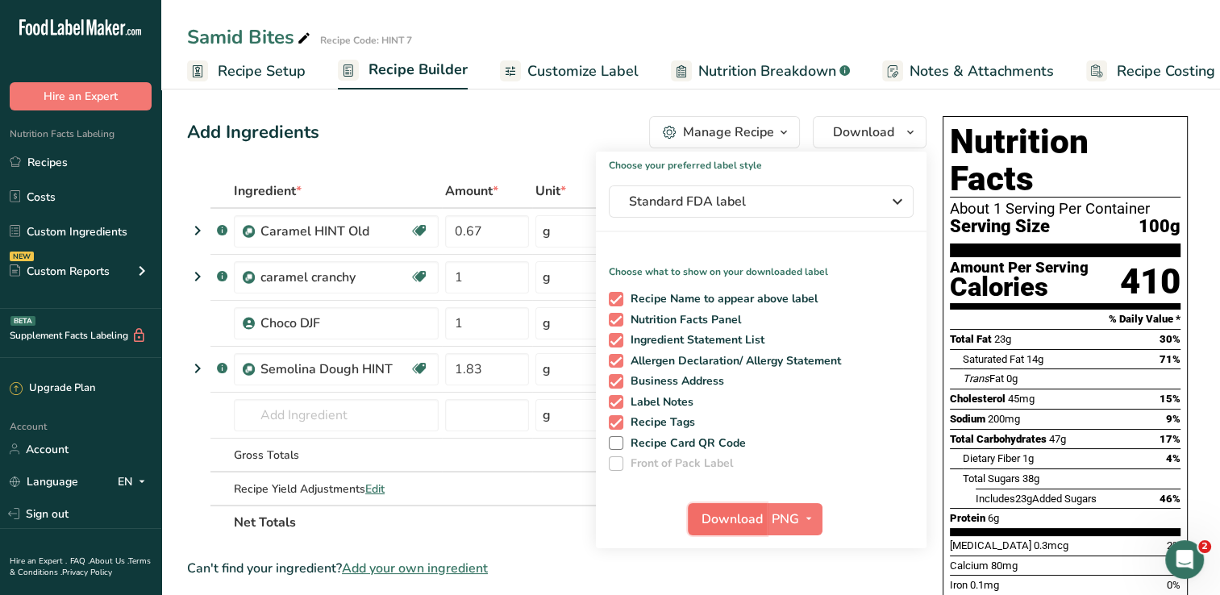
click at [713, 522] on span "Download" at bounding box center [731, 519] width 61 height 19
click at [592, 110] on div "Add Ingredients Manage Recipe Delete Recipe Duplicate Recipe Scale Recipe Save …" at bounding box center [561, 597] width 749 height 974
